Goal: Contribute content

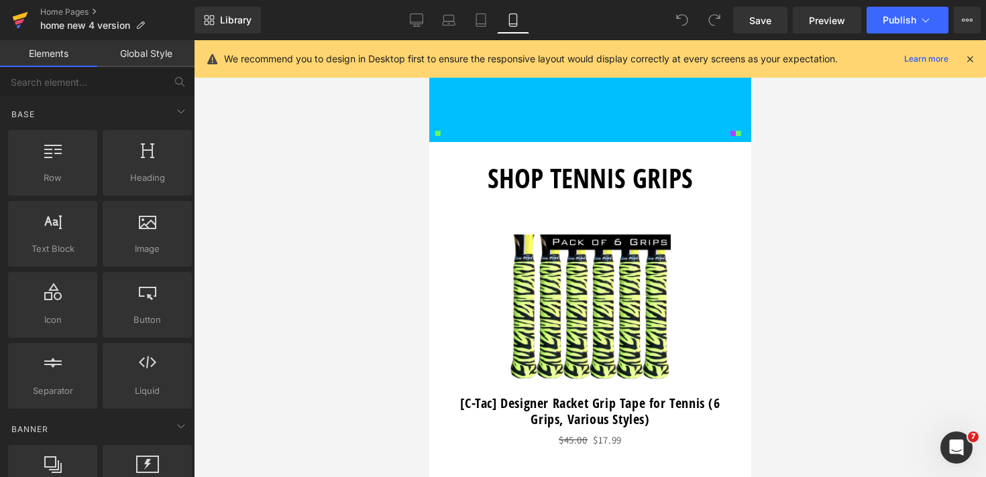
click at [13, 15] on icon at bounding box center [20, 20] width 16 height 34
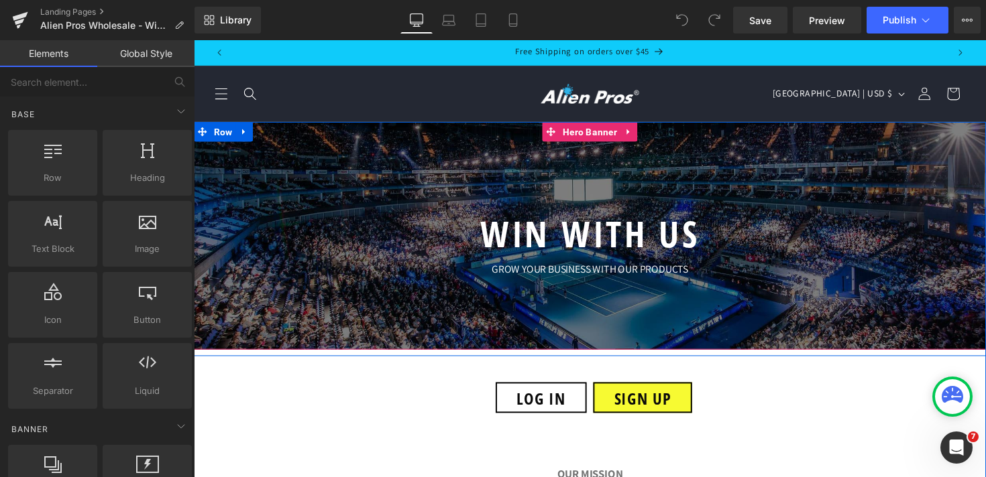
click at [280, 227] on div "WIN WITH US Heading GROW YOUR BUSINESS WITH OUR PRODUCTS Text Block Row" at bounding box center [599, 240] width 677 height 99
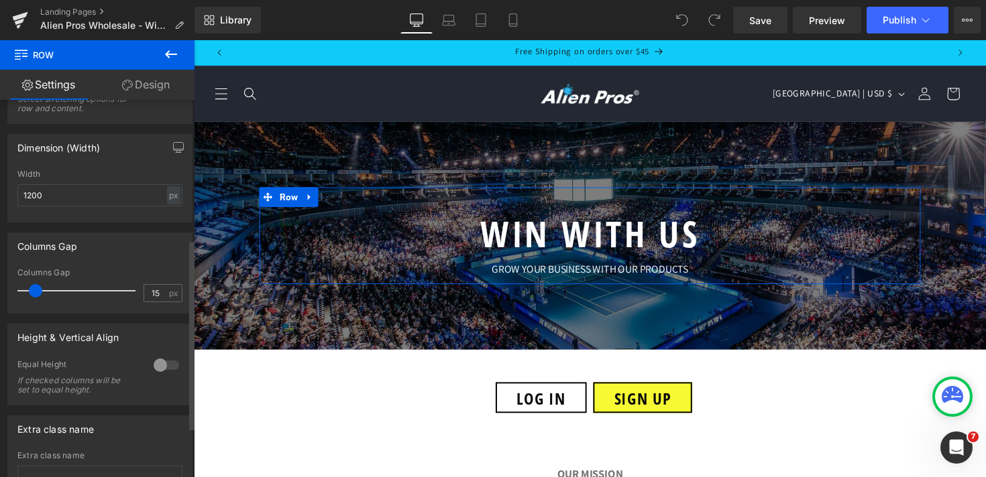
scroll to position [376, 0]
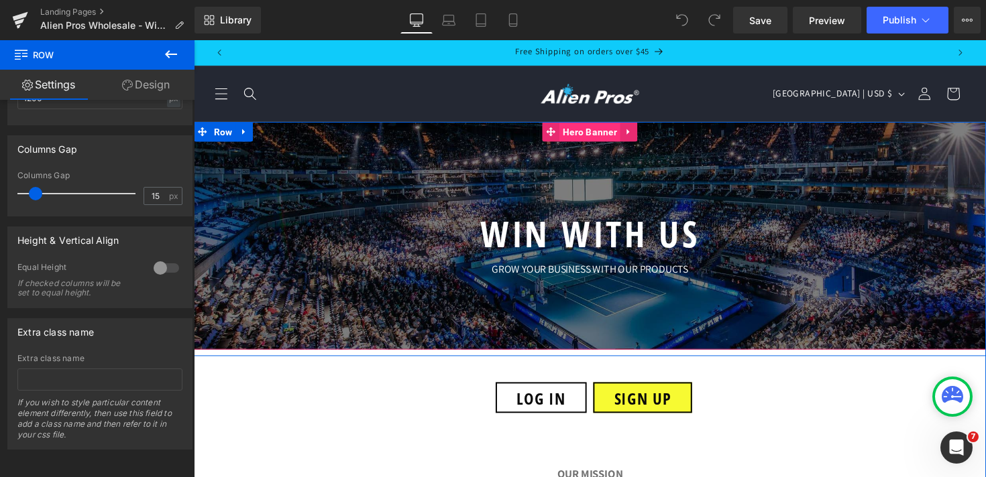
click at [591, 134] on span "Hero Banner" at bounding box center [599, 134] width 62 height 20
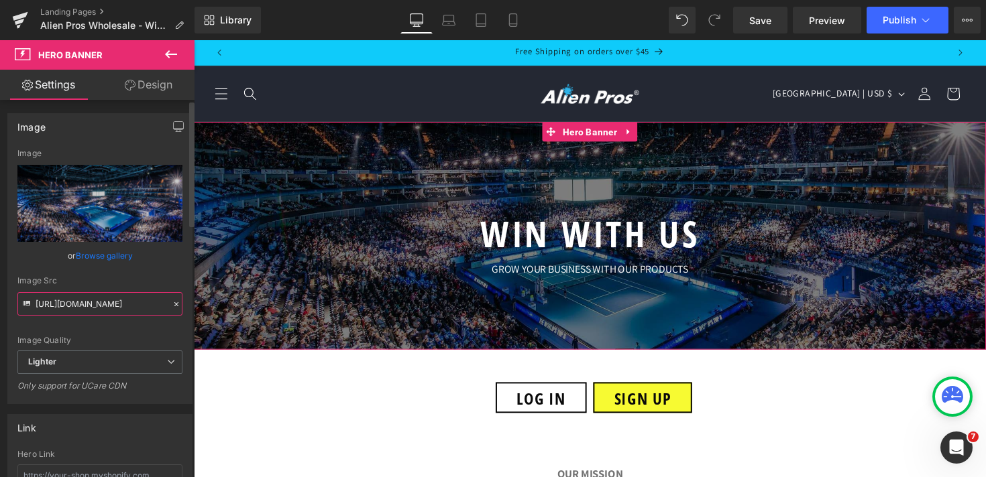
click at [86, 308] on input "https://ucarecdn.com/fd9ce9e7-ed6b-499d-9d7c-98dd605f8247/-/format/auto/-/previ…" at bounding box center [99, 303] width 165 height 23
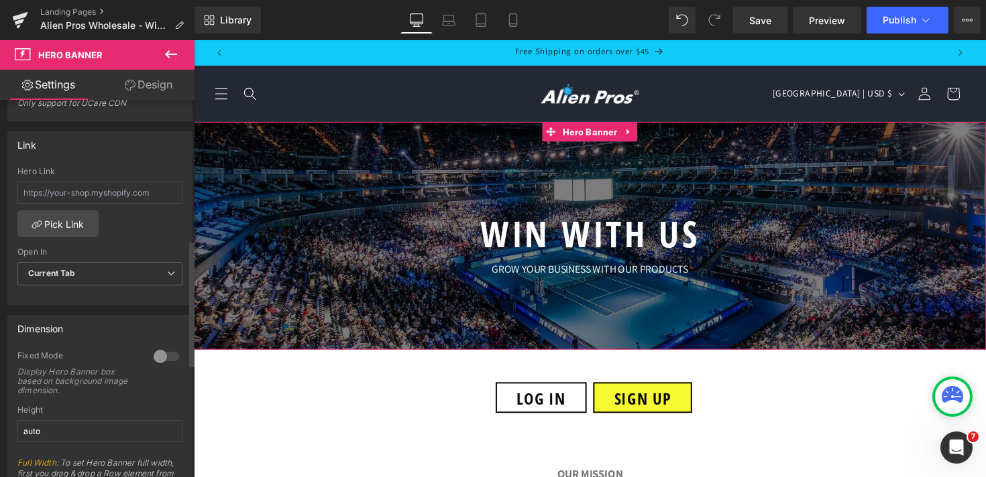
scroll to position [72, 0]
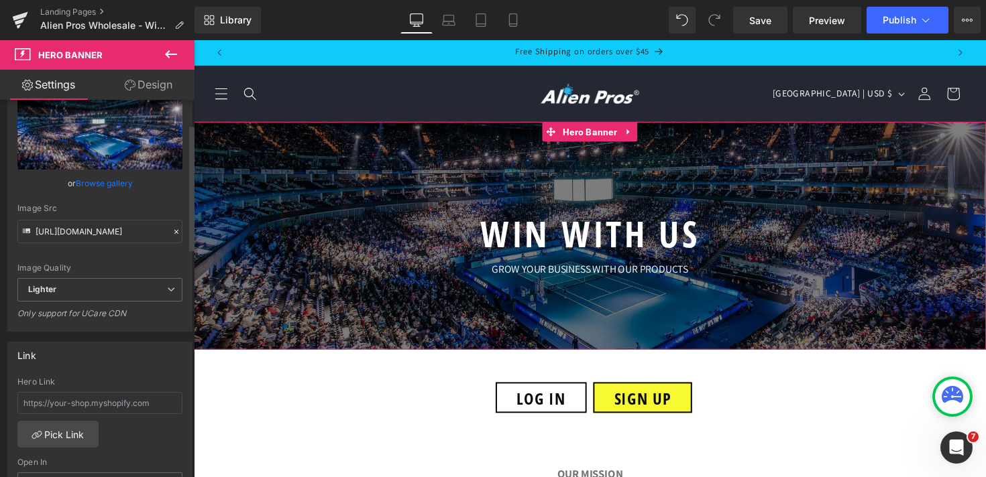
click at [111, 184] on link "Browse gallery" at bounding box center [104, 183] width 57 height 23
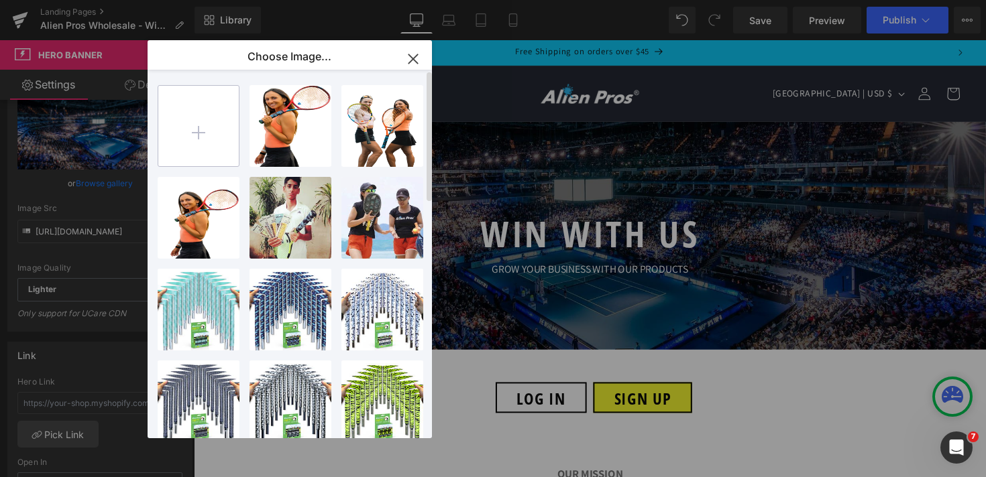
click at [200, 146] on input "file" at bounding box center [198, 126] width 80 height 80
type input "C:\fakepath\atp-tour-final copy.jpg"
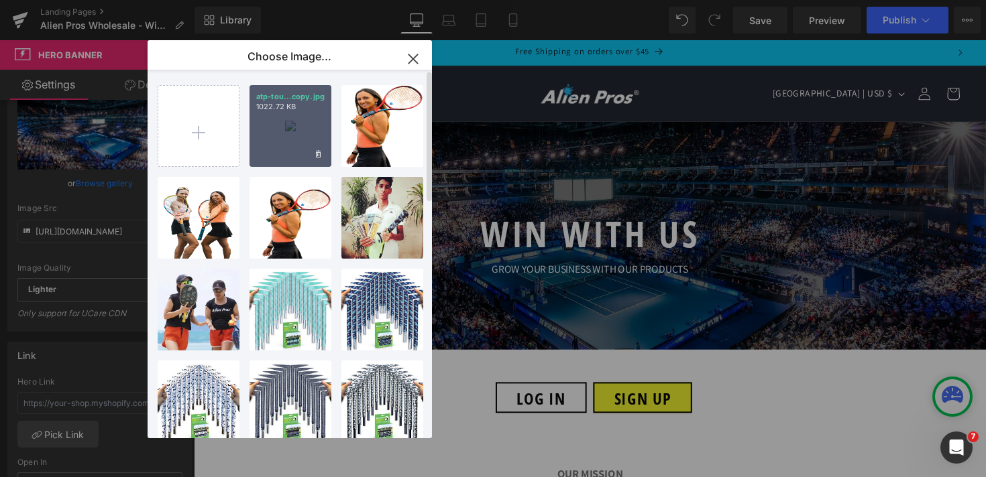
click at [284, 125] on div "atp-tou...copy.jpg 1022.72 KB" at bounding box center [290, 126] width 82 height 82
type input "https://ucarecdn.com/e9cbb4d6-deff-43e0-a1ad-70889428a9e5/-/format/auto/-/previ…"
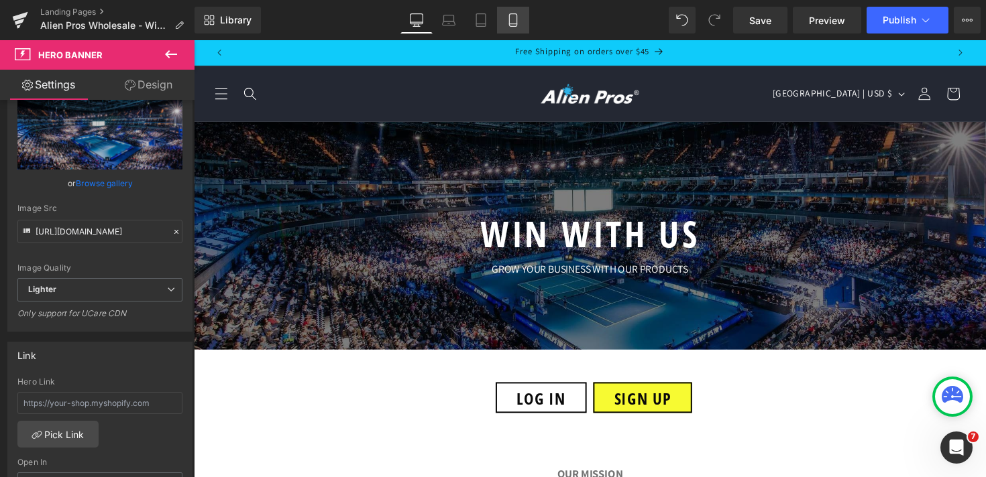
click at [516, 17] on icon at bounding box center [512, 19] width 13 height 13
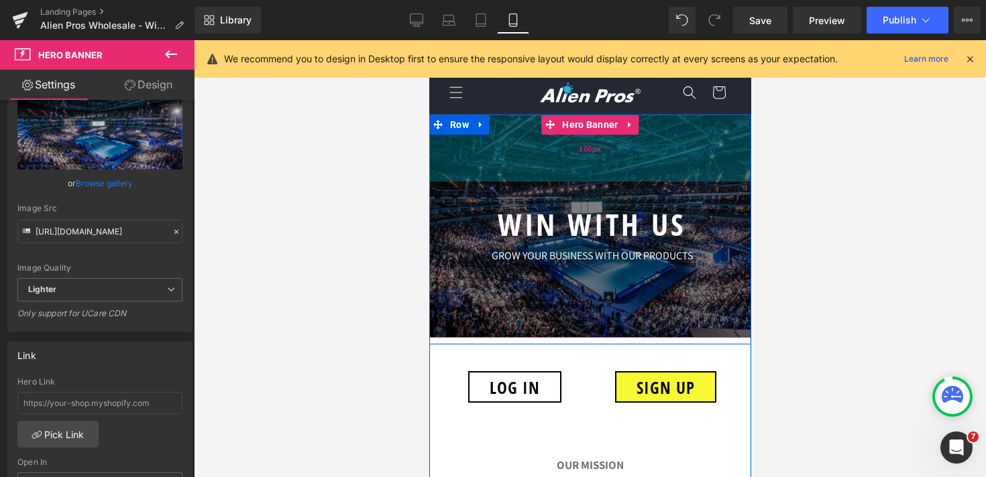
click at [563, 168] on div "100px" at bounding box center [589, 148] width 322 height 67
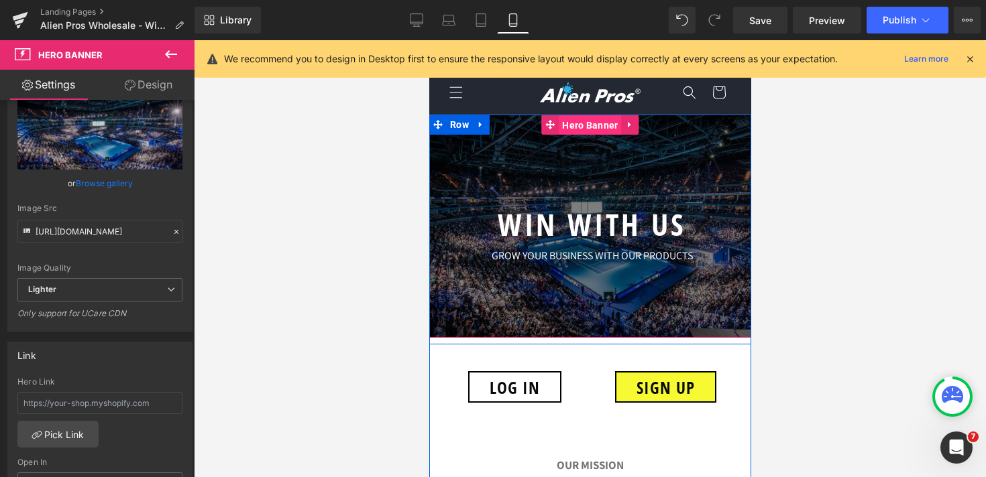
click at [588, 121] on span "Hero Banner" at bounding box center [589, 125] width 62 height 20
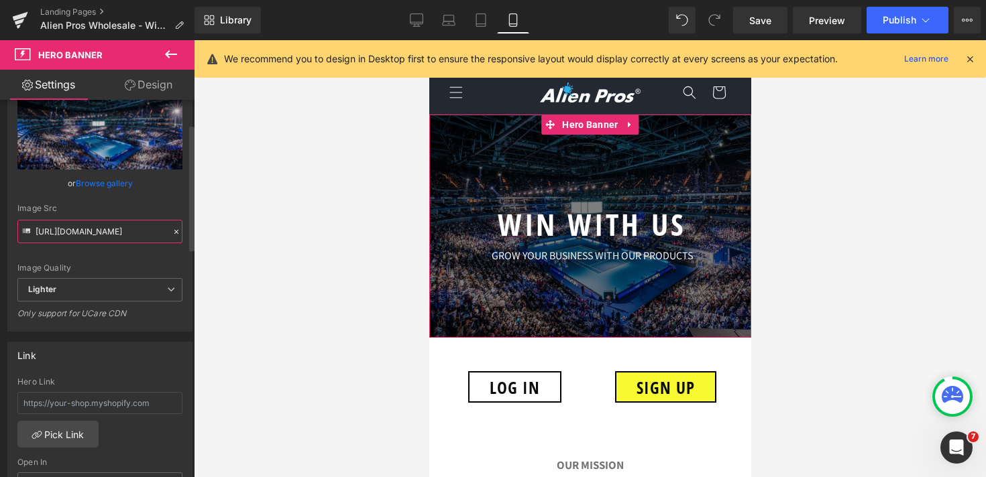
click at [113, 229] on input "https://ucarecdn.com/e9cbb4d6-deff-43e0-a1ad-70889428a9e5/-/format/auto/-/previ…" at bounding box center [99, 231] width 165 height 23
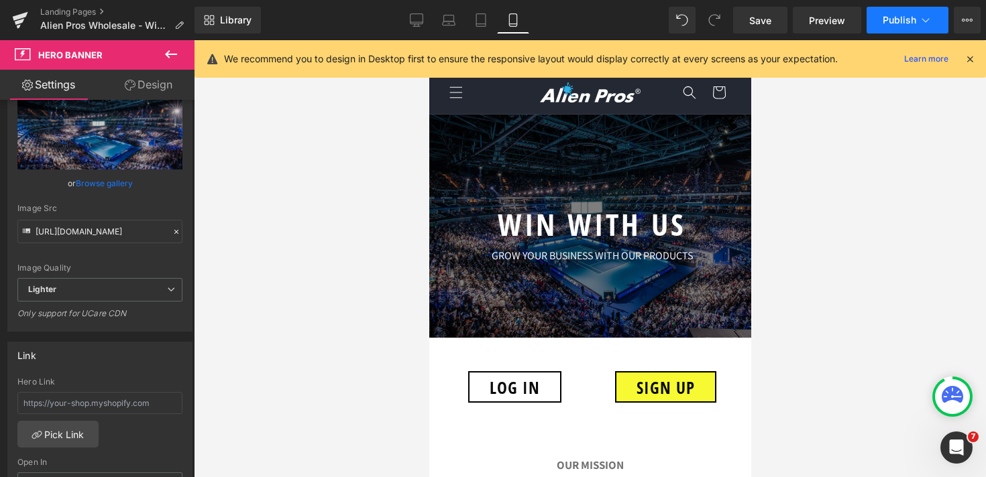
click at [901, 20] on span "Publish" at bounding box center [899, 20] width 34 height 11
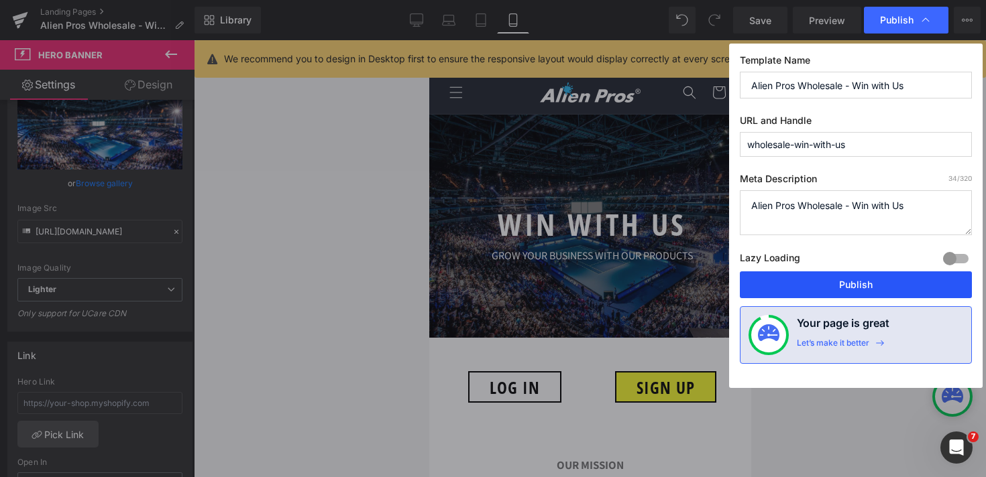
click at [876, 281] on button "Publish" at bounding box center [856, 285] width 232 height 27
